Goal: Transaction & Acquisition: Register for event/course

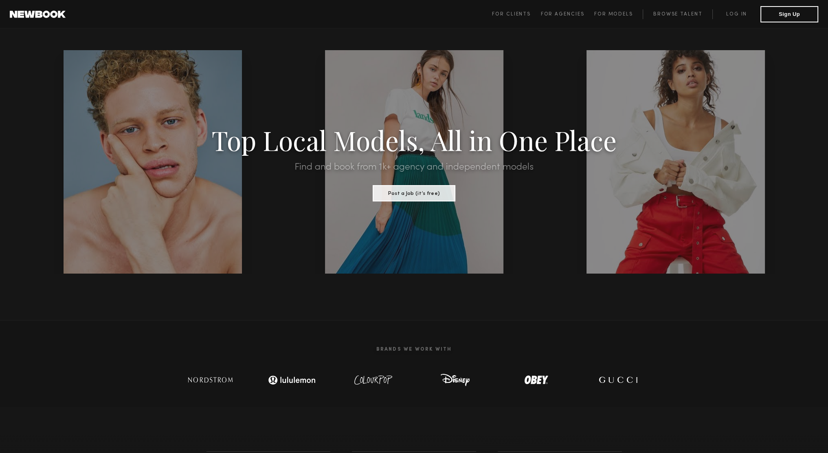
click at [576, 127] on h1 "Top Local Models, All in One Place" at bounding box center [414, 139] width 704 height 25
click at [781, 13] on button "Sign Up" at bounding box center [789, 14] width 58 height 16
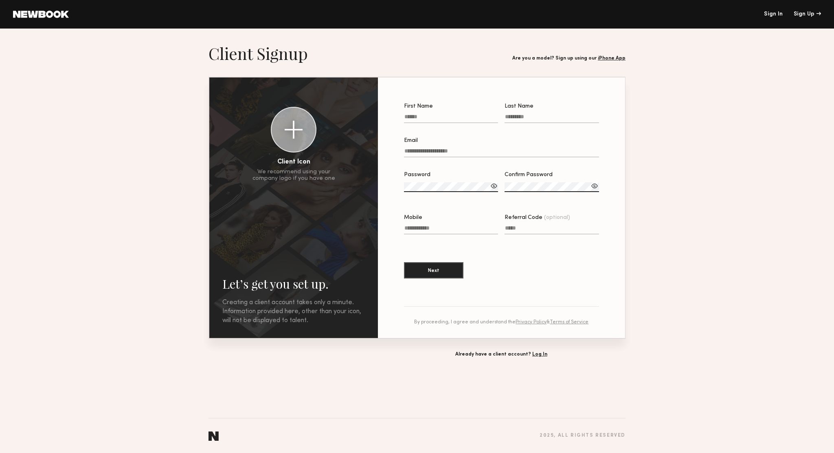
click at [471, 109] on div "First Name" at bounding box center [451, 106] width 94 height 6
click at [471, 114] on input "First Name" at bounding box center [451, 118] width 94 height 9
type input "****"
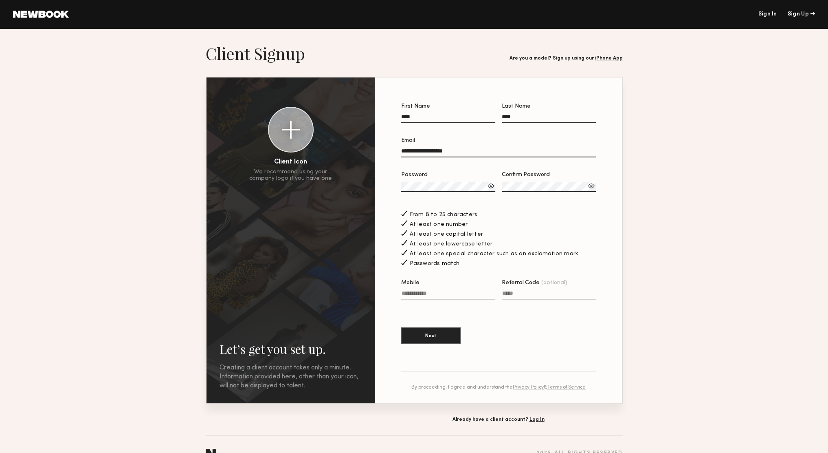
click at [463, 150] on input "**********" at bounding box center [498, 152] width 195 height 9
type input "**********"
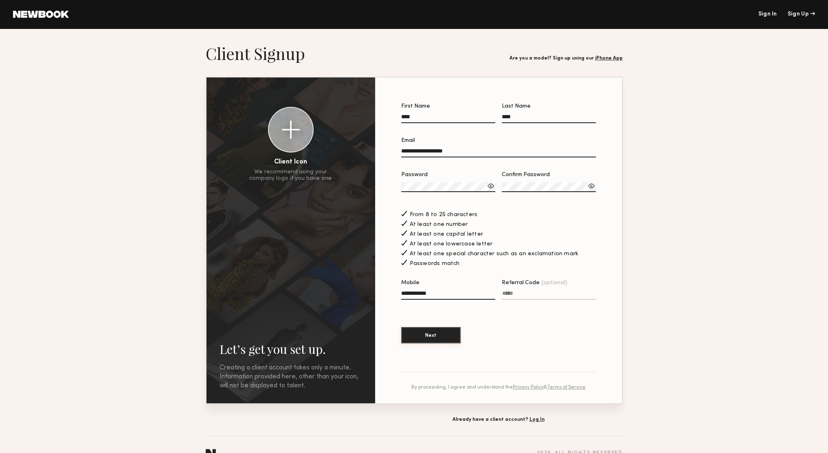
click at [440, 334] on button "Next" at bounding box center [430, 335] width 59 height 16
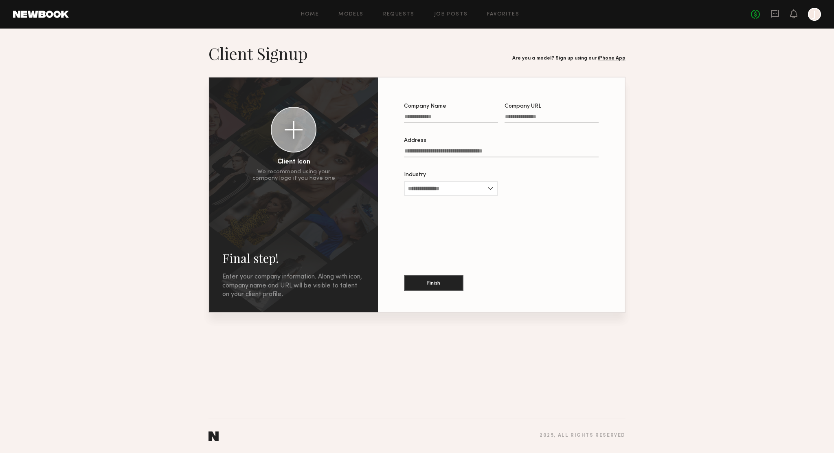
click at [446, 114] on input "Company Name" at bounding box center [451, 118] width 94 height 9
click at [517, 118] on input "Company URL" at bounding box center [552, 118] width 94 height 9
click at [442, 159] on label "Address" at bounding box center [501, 152] width 195 height 28
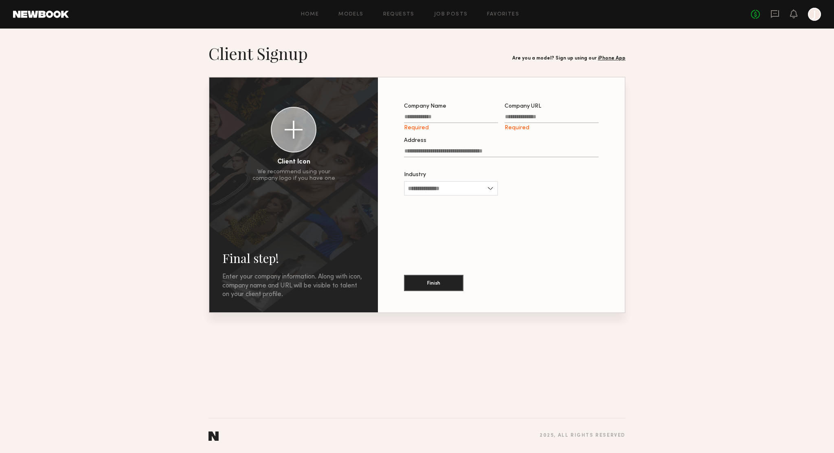
click at [442, 157] on input "Address" at bounding box center [501, 152] width 195 height 9
click at [445, 149] on input "Address" at bounding box center [501, 152] width 195 height 9
click at [447, 117] on input "Company Name Required" at bounding box center [451, 118] width 94 height 9
click at [466, 205] on div "Industry Advertising Apparel Cosmetics Entertainment Publishing CPG Other" at bounding box center [451, 194] width 94 height 32
click at [464, 193] on input "Industry" at bounding box center [451, 194] width 94 height 15
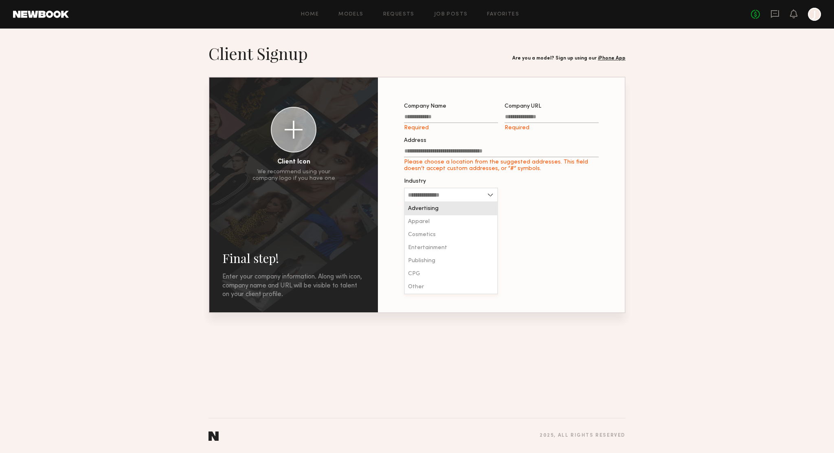
click at [464, 193] on input "Industry" at bounding box center [451, 194] width 94 height 15
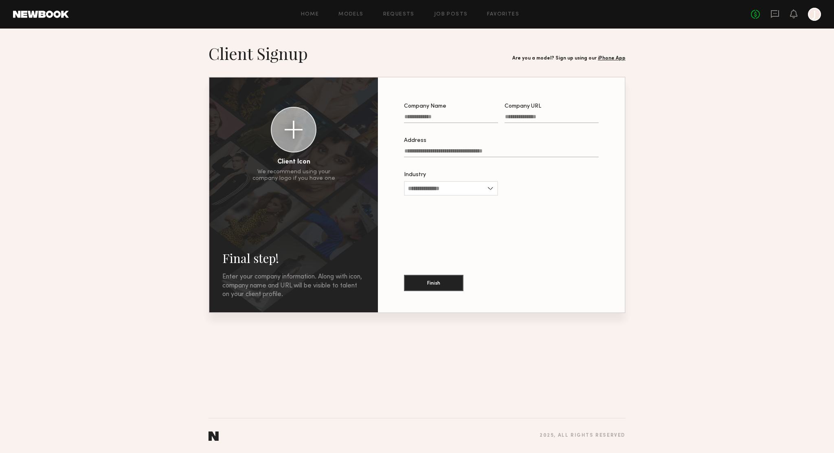
click at [812, 11] on div at bounding box center [814, 14] width 13 height 13
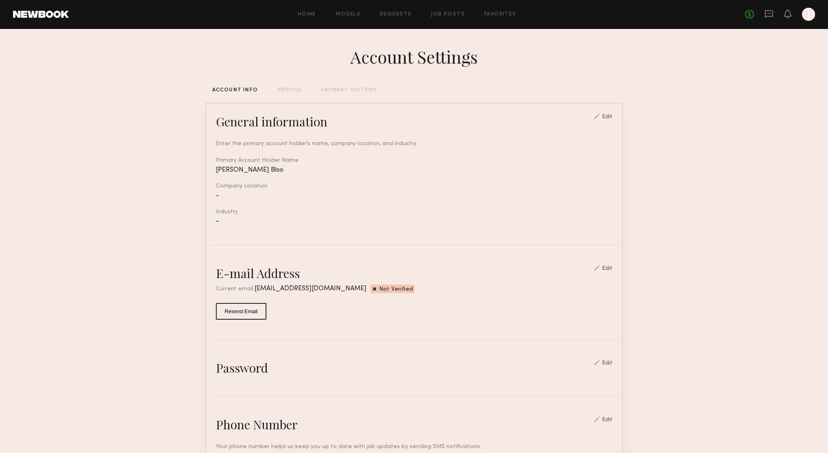
click at [290, 92] on div "PROFILE" at bounding box center [289, 90] width 24 height 5
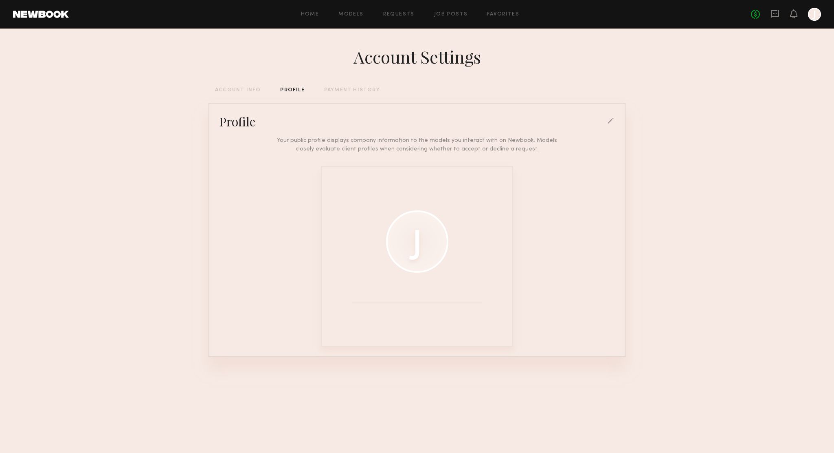
click at [352, 93] on div "PAYMENT HISTORY" at bounding box center [352, 90] width 56 height 5
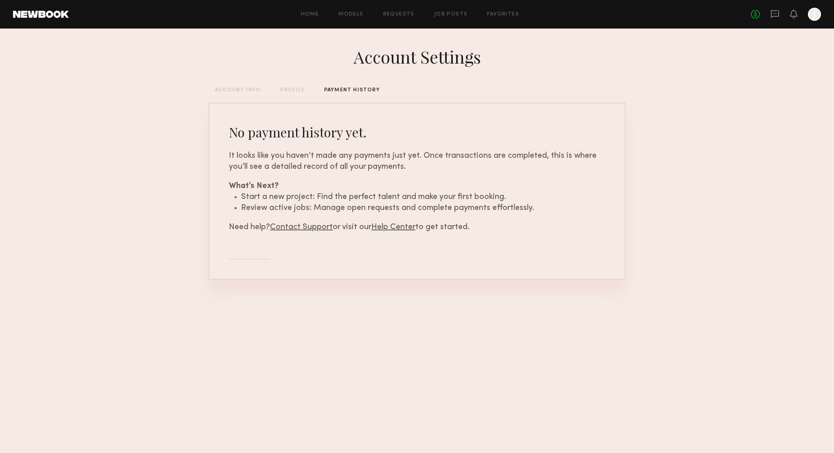
click at [242, 84] on div "Account Settings ACCOUNT INFO PROFILE PAYMENT HISTORY No payment history yet. I…" at bounding box center [417, 175] width 417 height 292
click at [232, 85] on div "Account Settings ACCOUNT INFO PROFILE PAYMENT HISTORY No payment history yet. I…" at bounding box center [417, 175] width 417 height 292
click at [240, 92] on div "ACCOUNT INFO" at bounding box center [238, 90] width 46 height 5
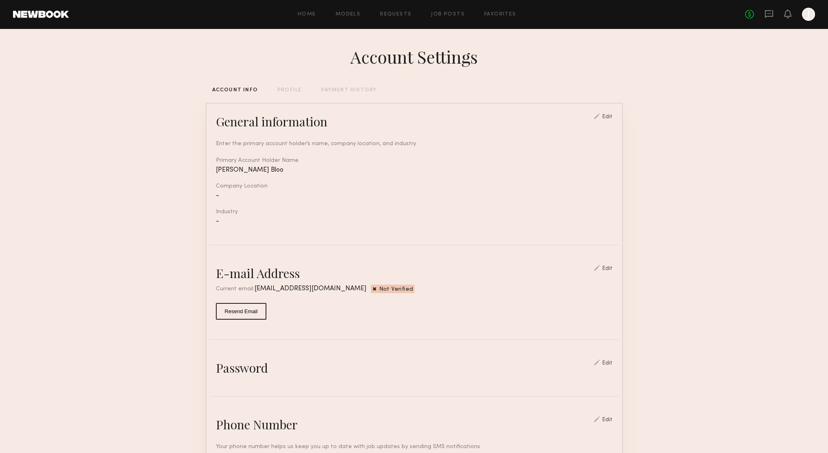
click at [288, 90] on div "PROFILE" at bounding box center [289, 90] width 24 height 5
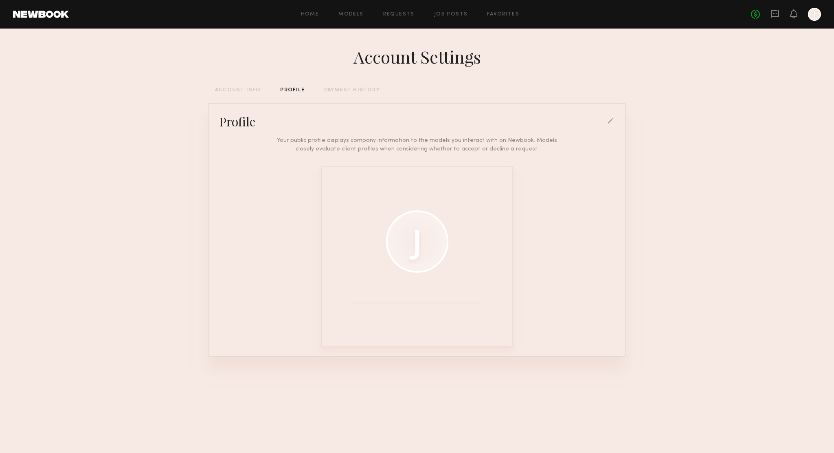
click at [237, 94] on div "Account Settings ACCOUNT INFO PROFILE PAYMENT HISTORY Profile Your public profi…" at bounding box center [417, 213] width 417 height 369
click at [228, 102] on div "Account Settings ACCOUNT INFO PROFILE PAYMENT HISTORY Profile Your public profi…" at bounding box center [417, 213] width 417 height 369
click at [226, 94] on div "Account Settings ACCOUNT INFO PROFILE PAYMENT HISTORY Profile Your public profi…" at bounding box center [417, 213] width 417 height 369
click at [231, 89] on div "ACCOUNT INFO" at bounding box center [238, 90] width 46 height 5
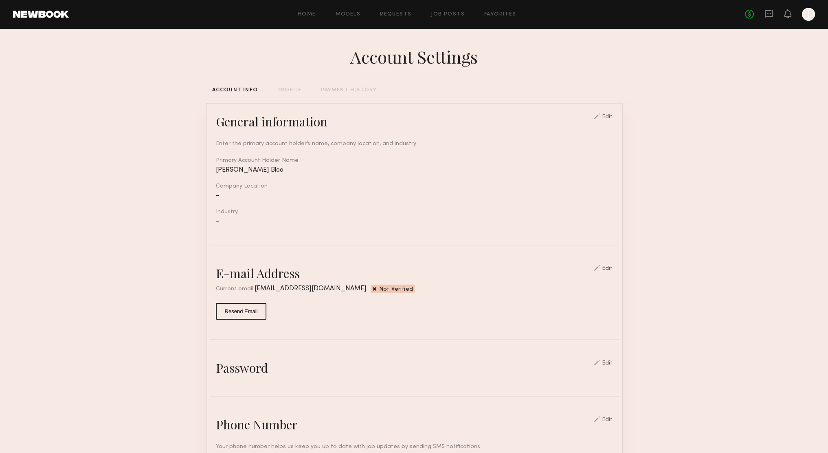
click at [609, 271] on div "Edit" at bounding box center [607, 269] width 11 height 6
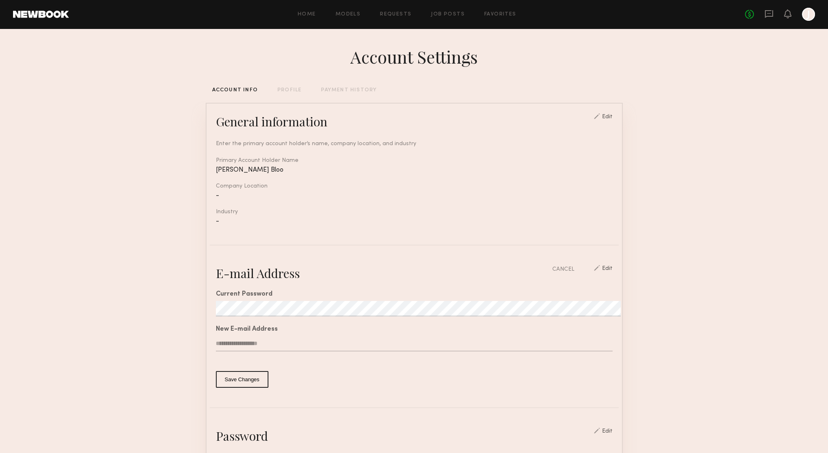
type input "**********"
click at [216, 371] on button "Save Changes" at bounding box center [242, 379] width 53 height 17
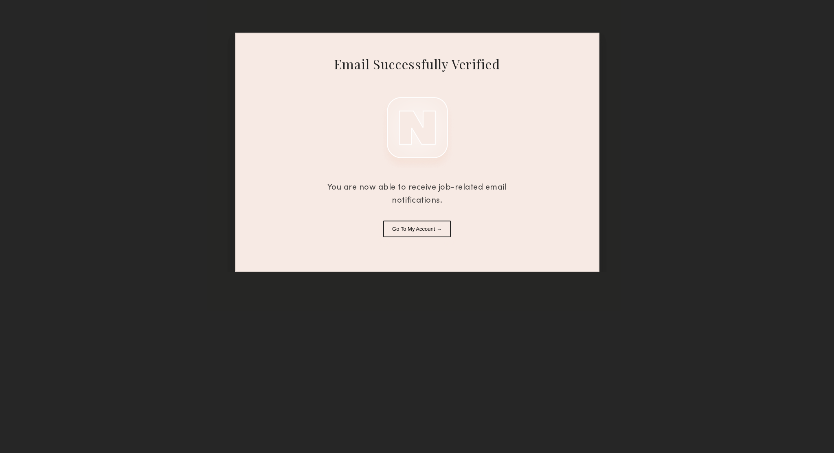
click at [423, 232] on button "Go To My Account →" at bounding box center [417, 228] width 68 height 17
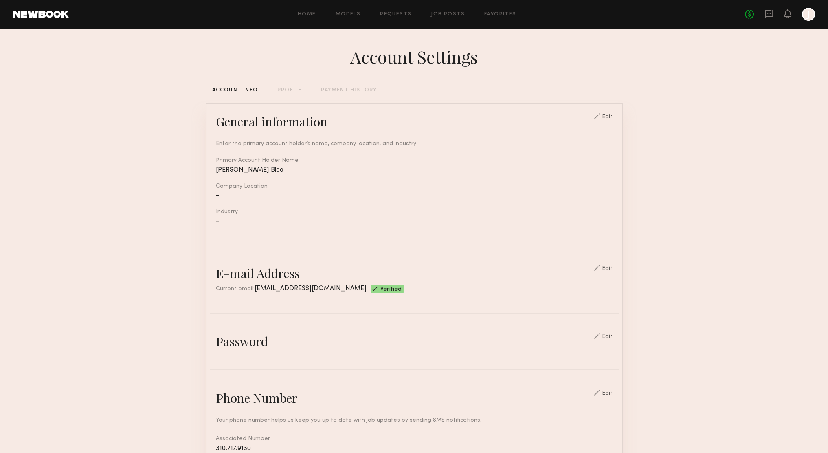
click at [350, 18] on div "Home Models Requests Job Posts Favorites Sign Out No fees up to $5,000 J" at bounding box center [442, 14] width 746 height 13
click at [354, 12] on link "Models" at bounding box center [348, 14] width 25 height 5
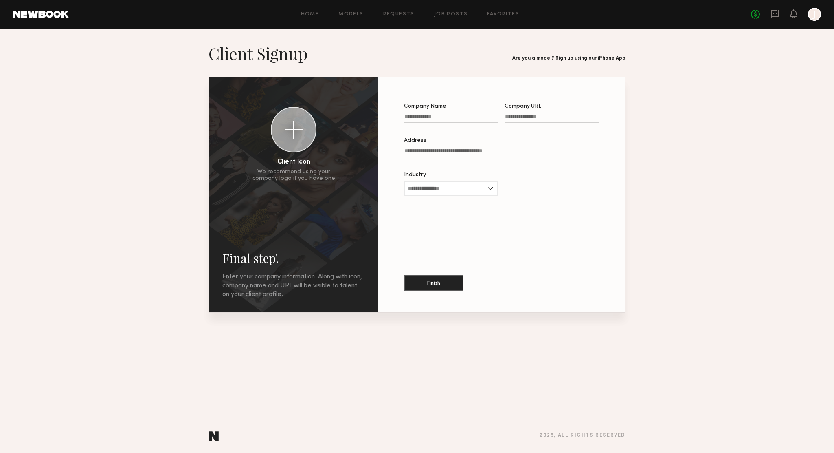
click at [429, 118] on input "Company Name" at bounding box center [451, 118] width 94 height 9
type input "**"
type input "**********"
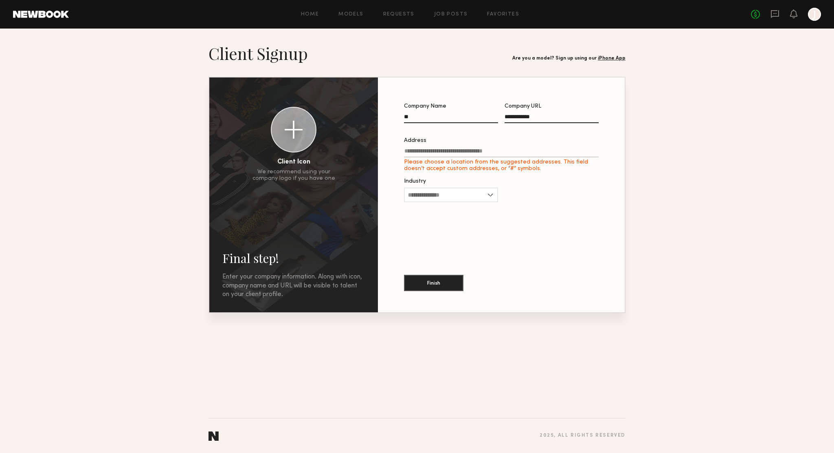
click at [464, 154] on input "Address Please choose a location from the suggested addresses. This field doesn…" at bounding box center [501, 152] width 195 height 9
type input "******"
click at [446, 187] on div "Industry Advertising Apparel Cosmetics Entertainment Publishing CPG Other Requi…" at bounding box center [451, 194] width 94 height 32
click at [468, 196] on input "Industry" at bounding box center [451, 194] width 94 height 15
click at [440, 228] on div "Apparel" at bounding box center [451, 221] width 92 height 13
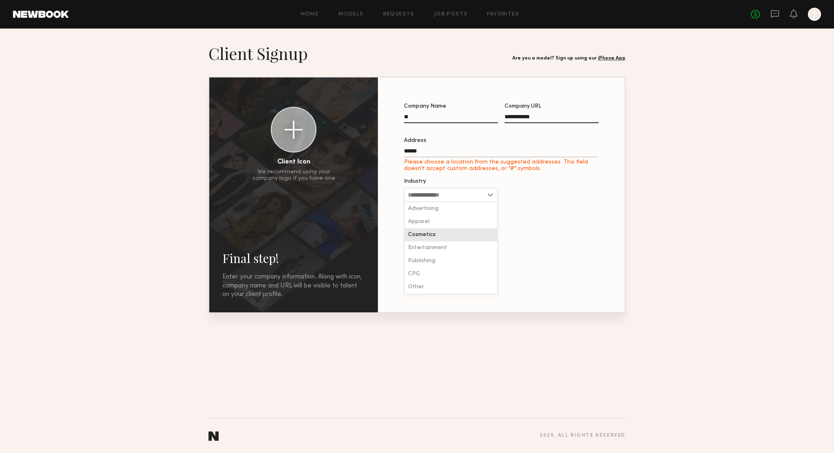
type input "*******"
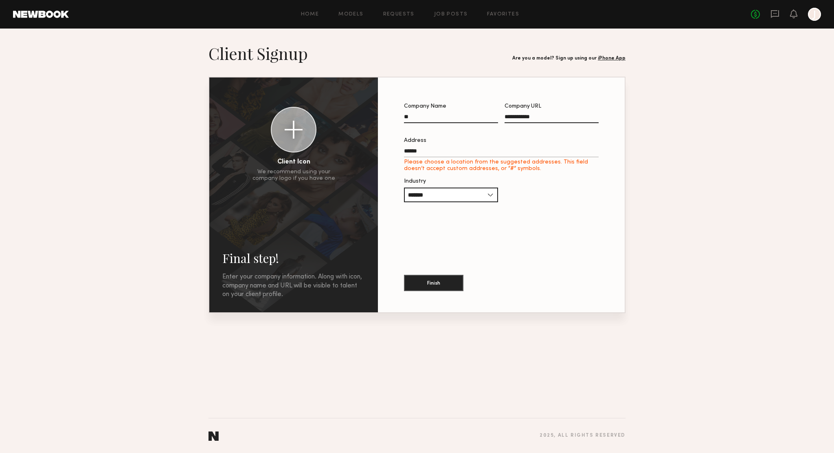
click at [439, 272] on div "Finish" at bounding box center [501, 277] width 195 height 44
click at [437, 285] on button "Finish" at bounding box center [433, 282] width 59 height 16
click at [446, 154] on input "******" at bounding box center [501, 152] width 195 height 9
type input "**********"
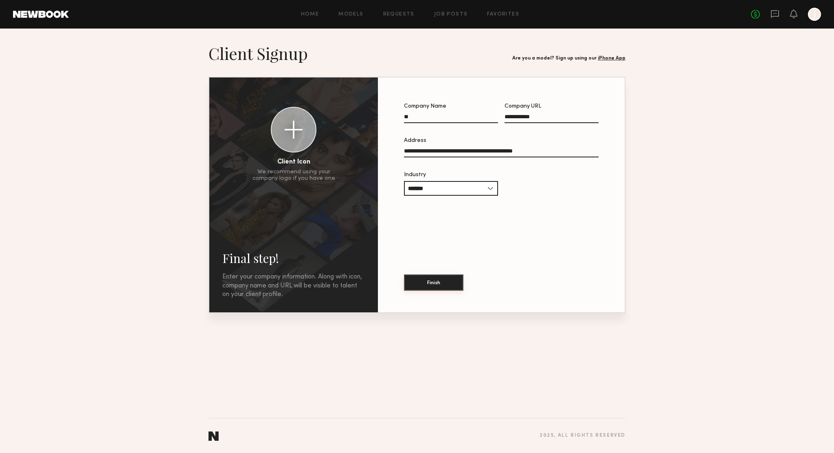
click at [446, 284] on button "Finish" at bounding box center [433, 282] width 59 height 16
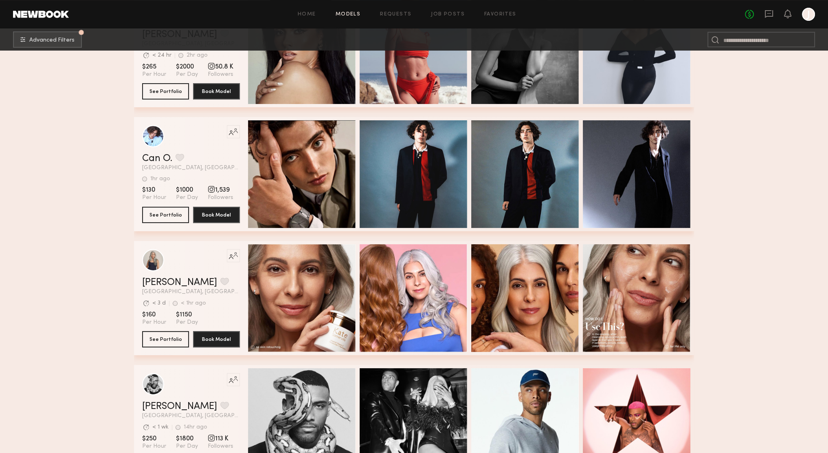
scroll to position [81, 0]
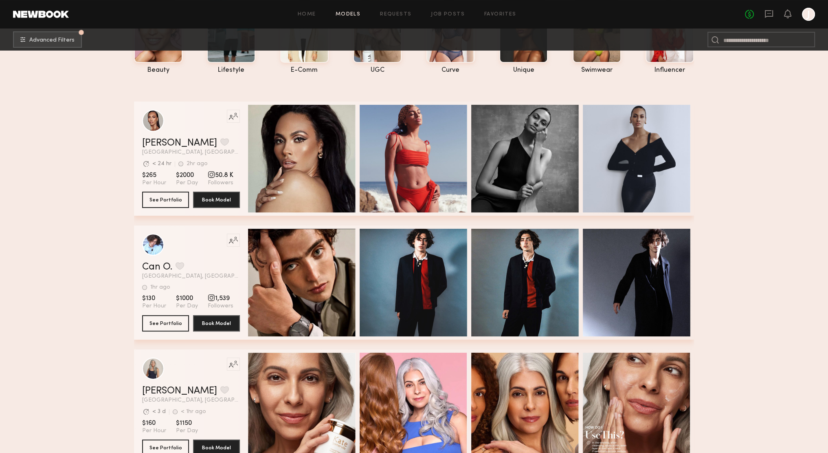
click at [191, 258] on header "Like this model’s look? Tap to explore similar talent profiles. Can O. Favorite…" at bounding box center [191, 256] width 98 height 46
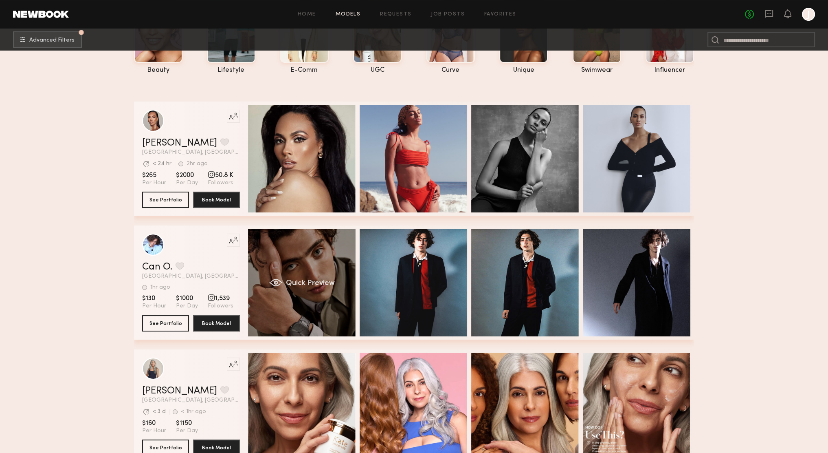
click at [318, 286] on span "Quick Preview" at bounding box center [310, 282] width 49 height 7
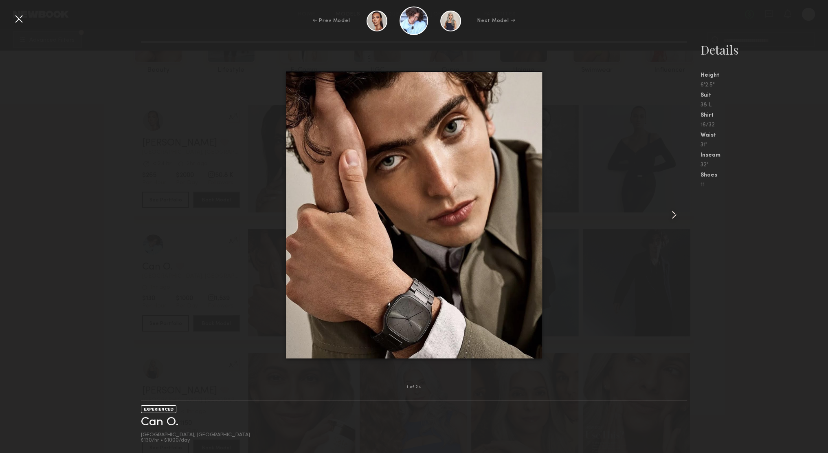
click at [671, 213] on common-icon at bounding box center [674, 214] width 13 height 13
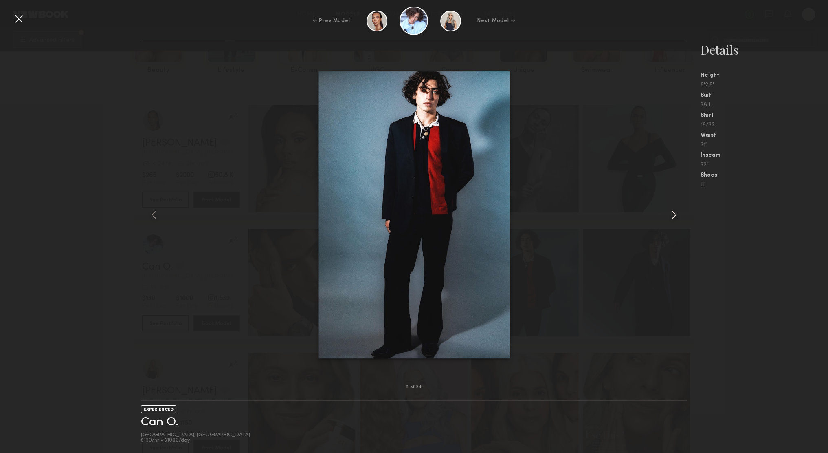
click at [671, 213] on common-icon at bounding box center [674, 214] width 13 height 13
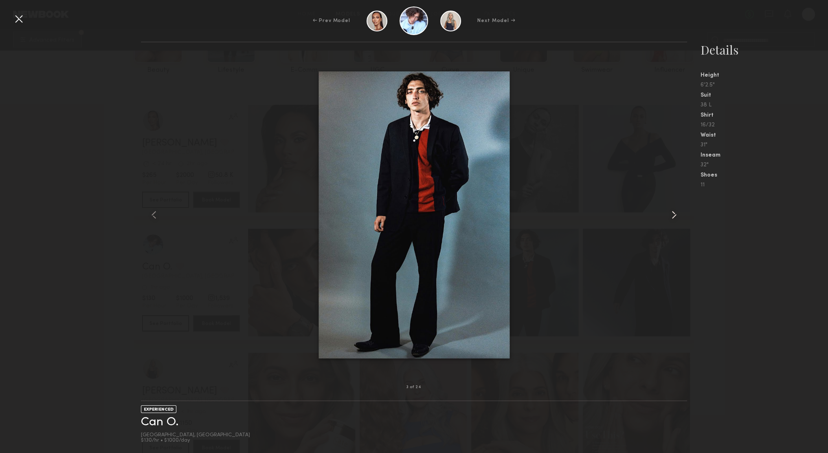
click at [671, 213] on common-icon at bounding box center [674, 214] width 13 height 13
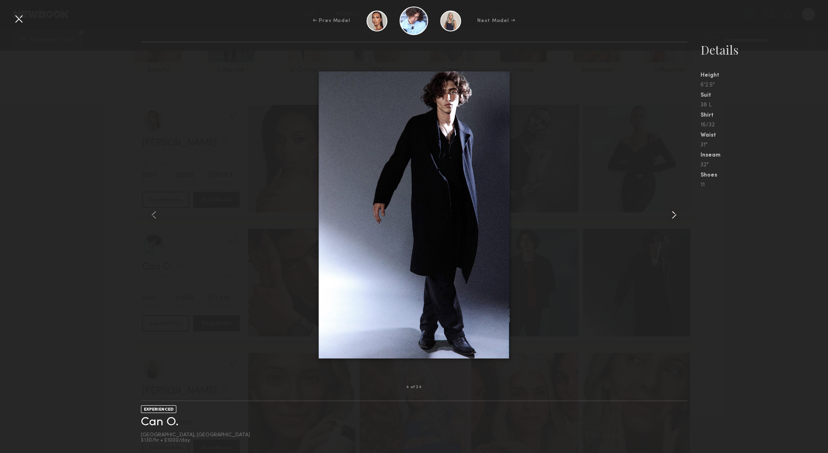
click at [671, 213] on common-icon at bounding box center [674, 214] width 13 height 13
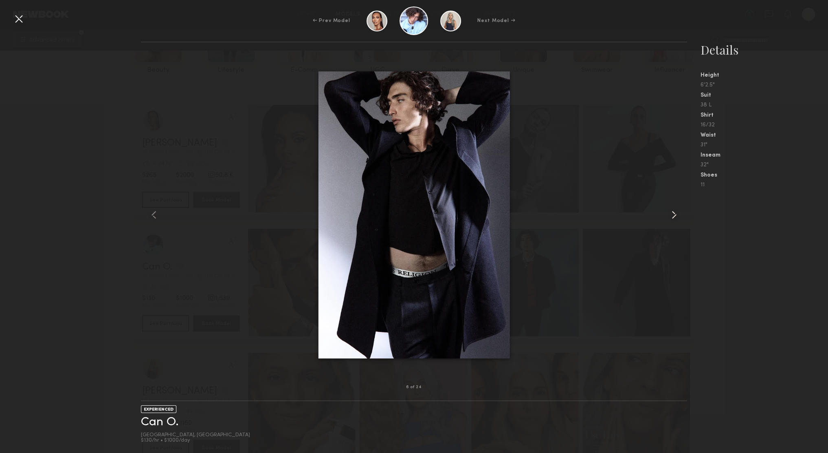
click at [671, 213] on common-icon at bounding box center [674, 214] width 13 height 13
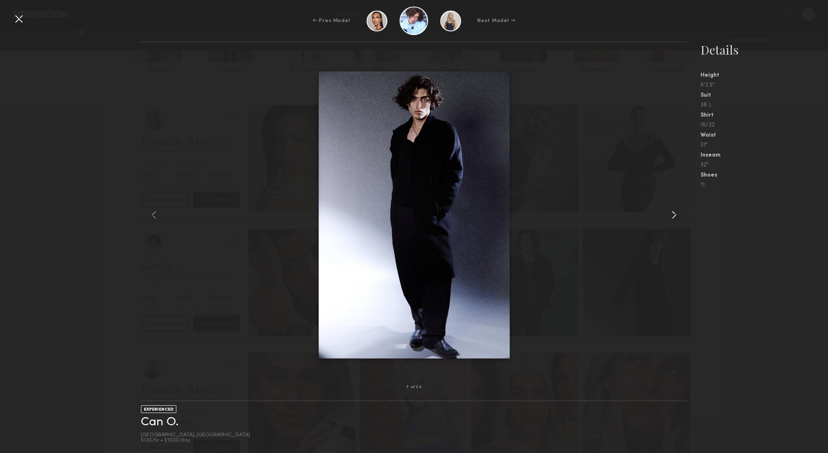
click at [671, 213] on common-icon at bounding box center [674, 214] width 13 height 13
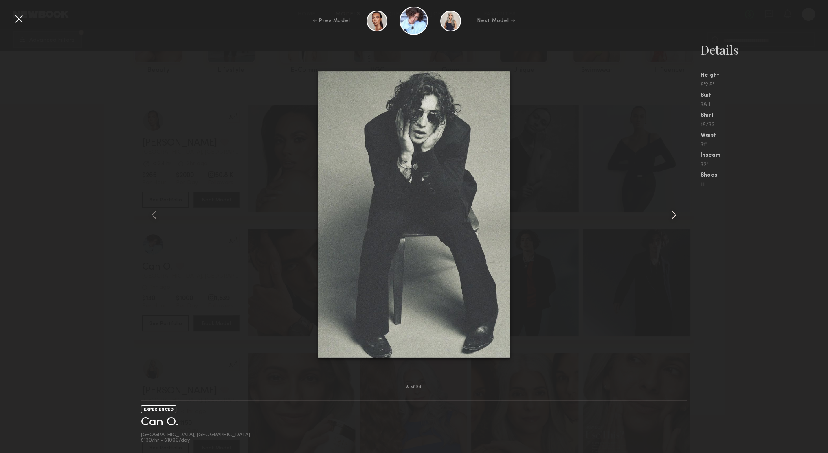
click at [671, 213] on common-icon at bounding box center [674, 214] width 13 height 13
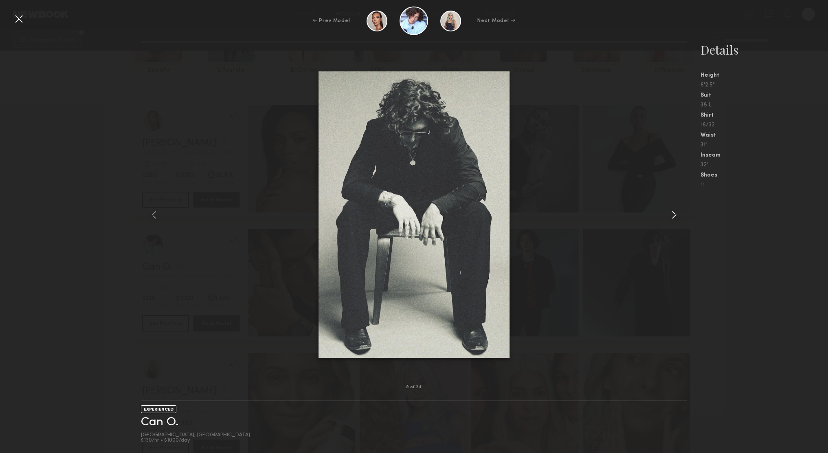
click at [671, 213] on common-icon at bounding box center [674, 214] width 13 height 13
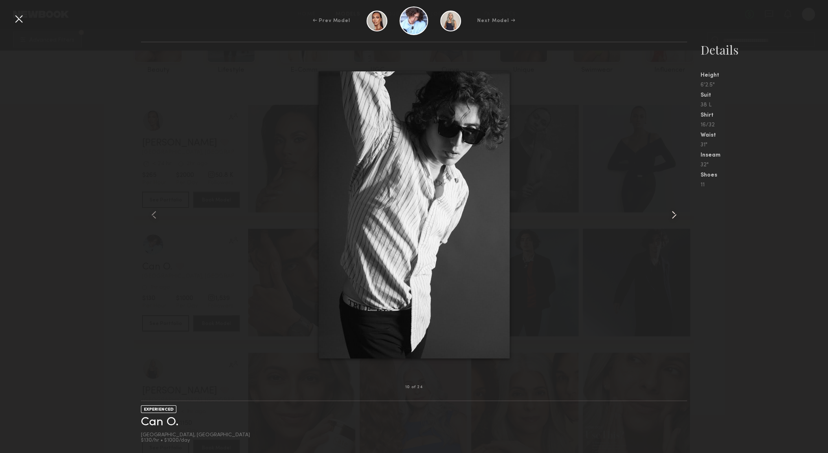
click at [671, 213] on common-icon at bounding box center [674, 214] width 13 height 13
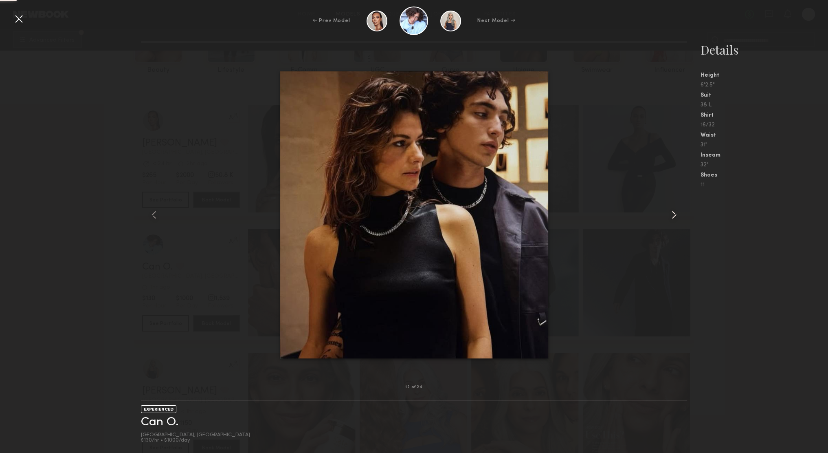
click at [671, 213] on common-icon at bounding box center [674, 214] width 13 height 13
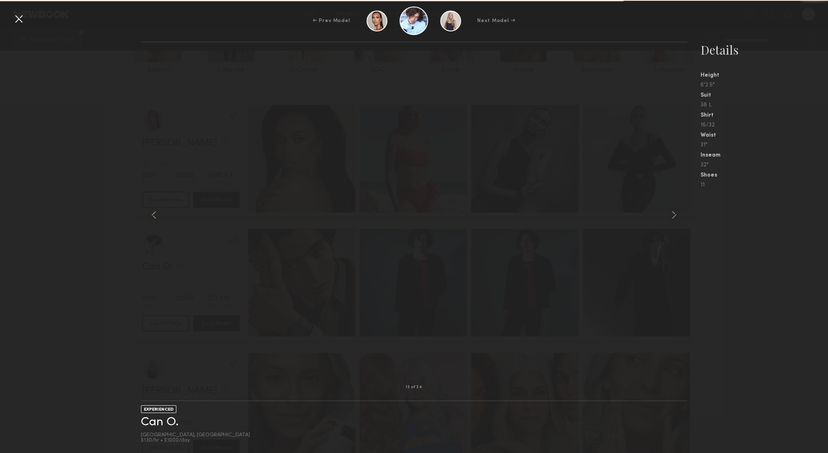
click at [671, 213] on common-icon at bounding box center [674, 214] width 13 height 13
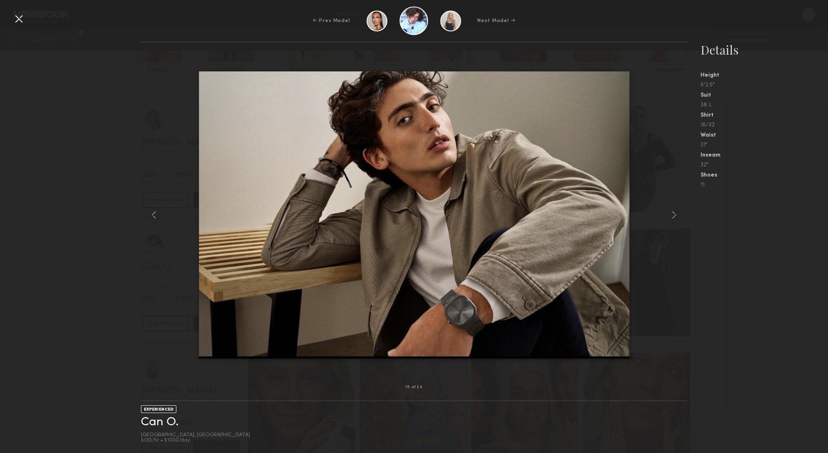
click at [671, 213] on common-icon at bounding box center [674, 214] width 13 height 13
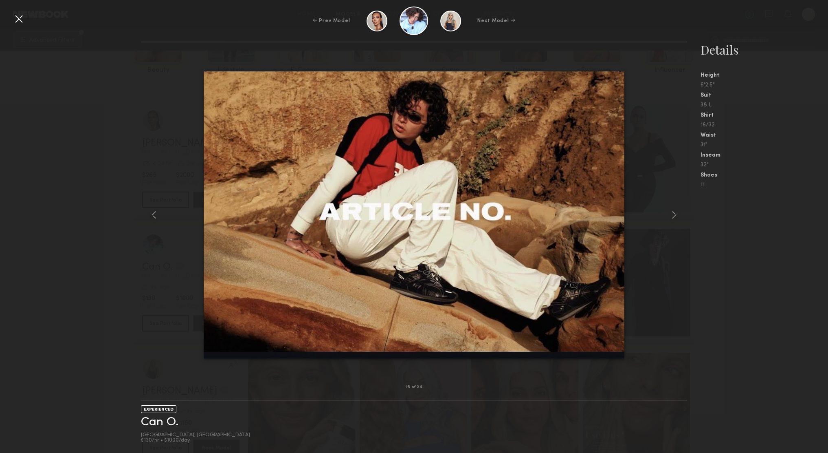
click at [671, 213] on common-icon at bounding box center [674, 214] width 13 height 13
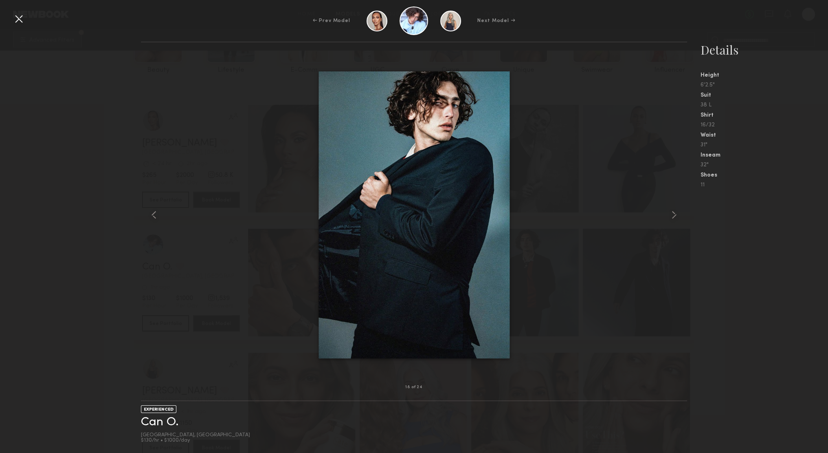
click at [671, 213] on common-icon at bounding box center [674, 214] width 13 height 13
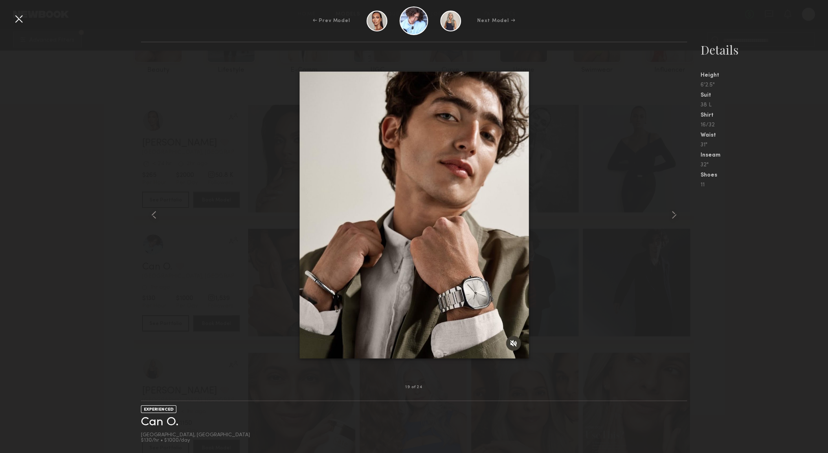
click at [671, 213] on common-icon at bounding box center [674, 214] width 13 height 13
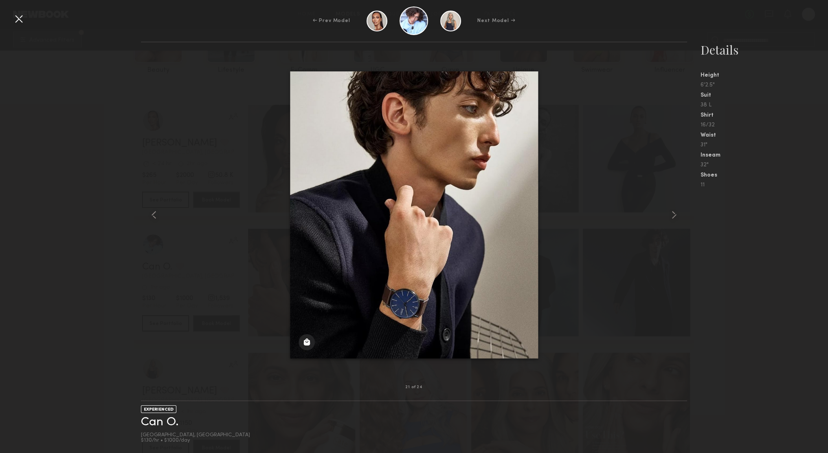
drag, startPoint x: 621, startPoint y: 123, endPoint x: 616, endPoint y: 121, distance: 5.8
click at [621, 123] on div at bounding box center [414, 214] width 547 height 319
click at [806, 18] on div "← Prev Model Next Model →" at bounding box center [414, 21] width 828 height 29
click at [13, 19] on div at bounding box center [18, 18] width 13 height 13
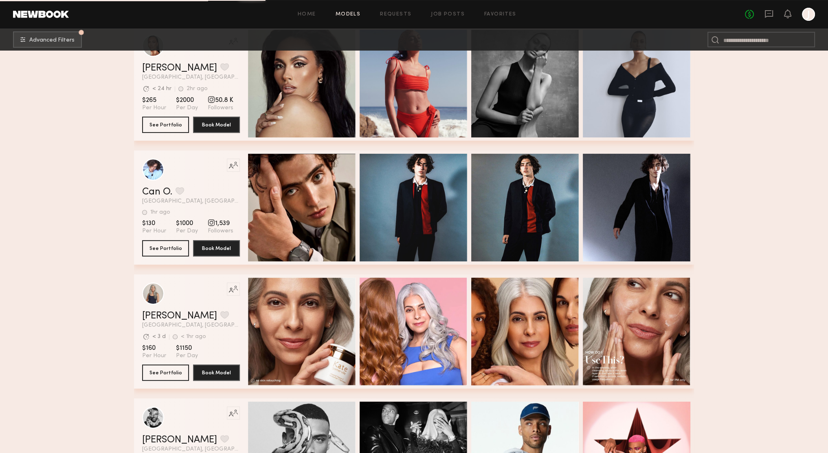
scroll to position [1238, 0]
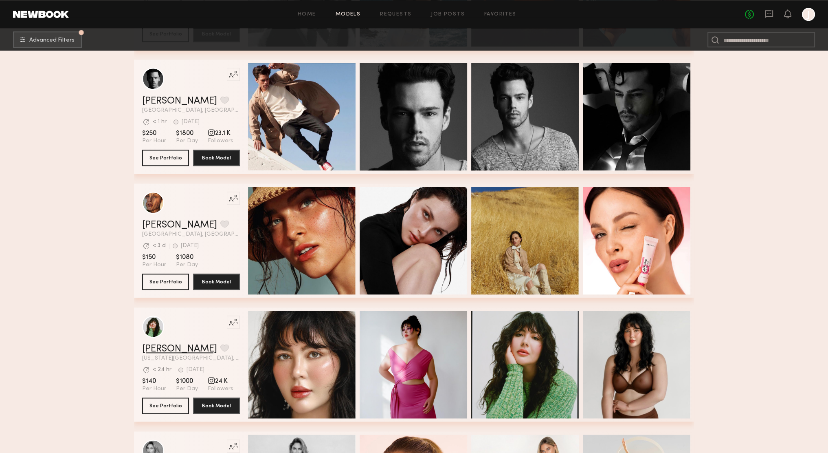
click at [182, 345] on link "[PERSON_NAME]" at bounding box center [179, 349] width 75 height 10
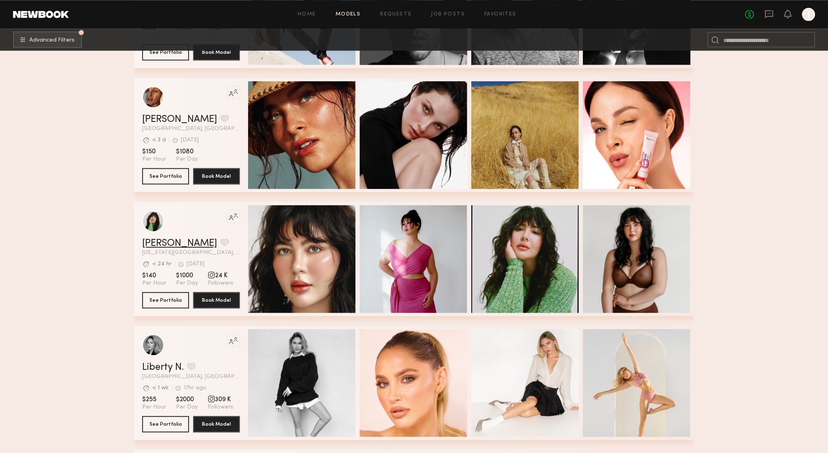
scroll to position [1457, 0]
